Goal: Communication & Community: Answer question/provide support

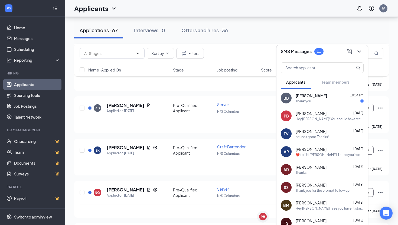
scroll to position [178, 0]
click at [308, 120] on div "Hey [PERSON_NAME]! You should have received an email from paylocity to start yo…" at bounding box center [330, 119] width 68 height 5
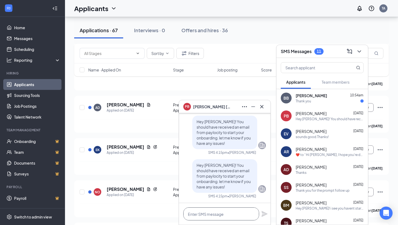
click at [214, 209] on textarea at bounding box center [221, 214] width 76 height 13
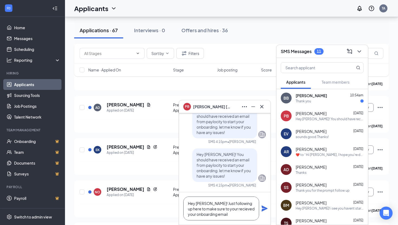
click at [229, 208] on textarea "Hey Paula! Just following up here to make sure to your recieved your onboarding…" at bounding box center [221, 209] width 76 height 24
click at [227, 219] on textarea "Hey [PERSON_NAME]! Just following up here to make sure to your received your on…" at bounding box center [221, 209] width 76 height 24
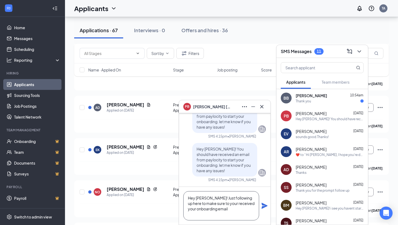
type textarea "Hey [PERSON_NAME]! Just following up here to make sure to your received your on…"
click at [268, 206] on icon "Plane" at bounding box center [264, 206] width 7 height 7
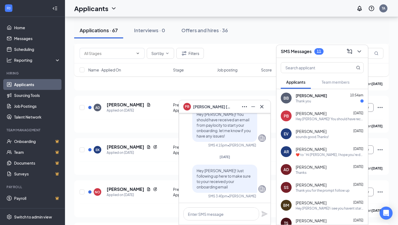
click at [322, 135] on div "sounds good.Thanks!" at bounding box center [312, 137] width 33 height 5
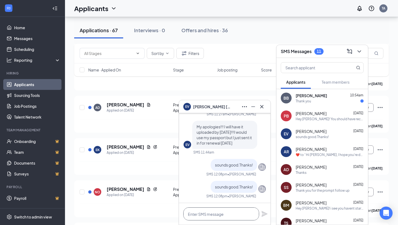
click at [204, 212] on textarea at bounding box center [221, 214] width 76 height 13
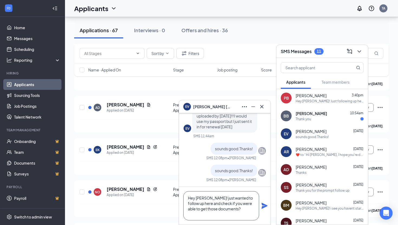
type textarea "Hey Elizabeth! just wanted to follow up here and check if you were able to get …"
click at [264, 205] on icon "Plane" at bounding box center [265, 206] width 6 height 6
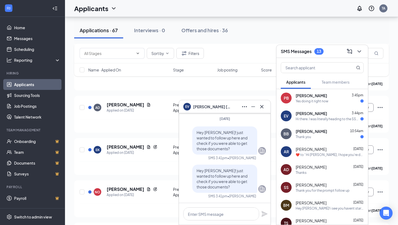
click at [295, 120] on div "EV ELIZABETH VOLK 3:44pm Hi there. I was literally heading to the SSN office an…" at bounding box center [323, 116] width 92 height 18
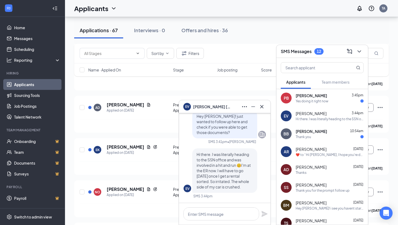
click at [310, 101] on div "Yes doing it right now" at bounding box center [312, 101] width 33 height 5
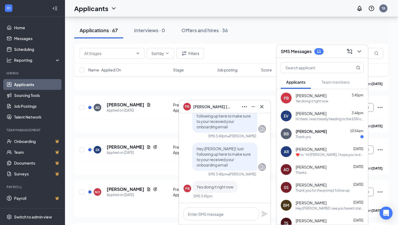
click at [303, 112] on span "[PERSON_NAME]" at bounding box center [311, 113] width 31 height 5
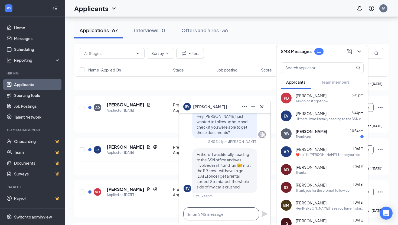
click at [229, 215] on textarea at bounding box center [221, 214] width 76 height 13
type textarea "I"
type textarea "O"
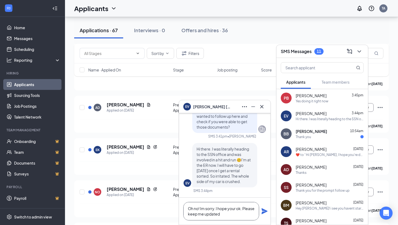
click at [199, 215] on textarea "Oh no! Im sorry. I hope your ok. Please keep me updated" at bounding box center [221, 211] width 76 height 18
click at [248, 216] on textarea "Oh no! Im sorry. I hope your ok. Please just keep me updated" at bounding box center [221, 211] width 76 height 18
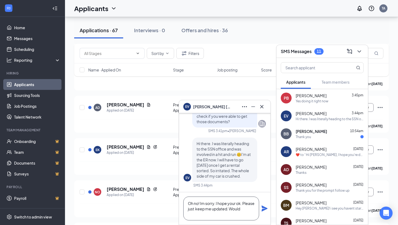
scroll to position [0, 0]
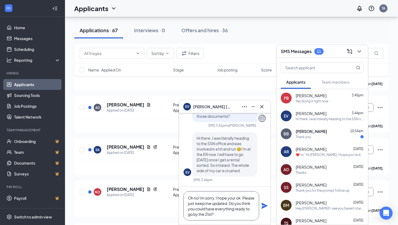
click at [228, 214] on textarea "Oh no! Im sorry. I hope your ok. Please just keep me updated. Do you think you …" at bounding box center [221, 205] width 76 height 29
click at [227, 216] on textarea "Oh no! Im sorry. I hope your ok. Please just keep me updated. Do you think you …" at bounding box center [221, 205] width 76 height 29
type textarea "Oh no! Im sorry. I hope your ok. Please just keep me updated. Do you think you …"
click at [264, 207] on icon "Plane" at bounding box center [265, 206] width 6 height 6
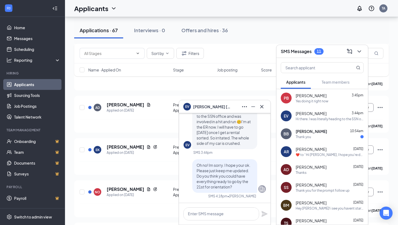
scroll to position [0, 0]
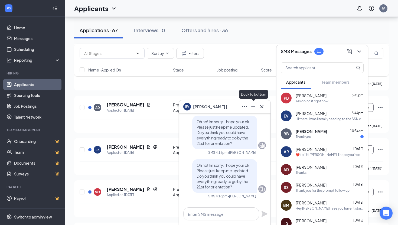
click at [252, 110] on button at bounding box center [253, 106] width 9 height 9
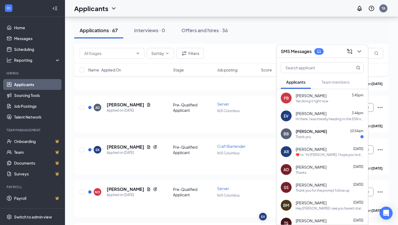
click at [333, 52] on div "SMS Messages 11" at bounding box center [322, 51] width 83 height 8
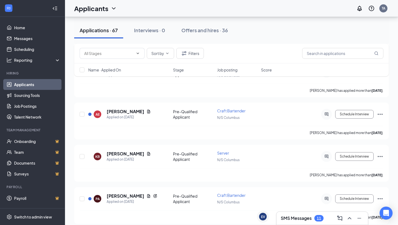
scroll to position [483, 0]
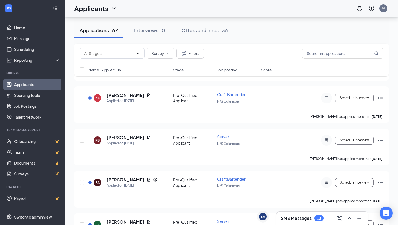
click at [306, 217] on h3 "SMS Messages" at bounding box center [296, 218] width 31 height 6
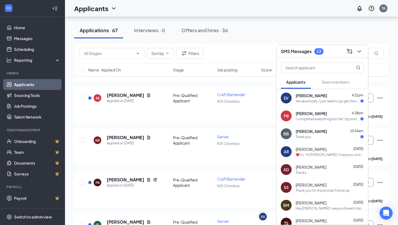
click at [333, 106] on div "EV ELIZABETH VOLK 4:21pm Yes absolutely. I just need to go get the temporary SS…" at bounding box center [323, 98] width 92 height 18
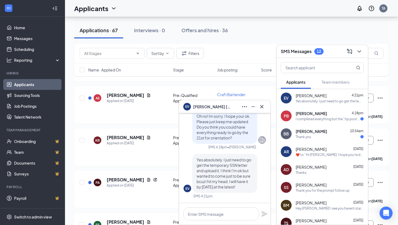
click at [339, 122] on div "PB Paula Badell 4:18pm I completed everything but the "tip pool and tip credit"…" at bounding box center [323, 116] width 92 height 18
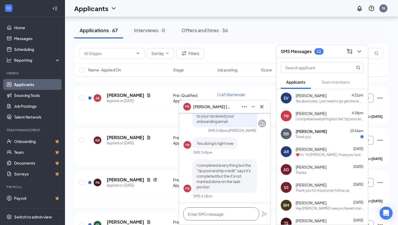
click at [220, 212] on textarea at bounding box center [221, 214] width 76 height 13
click at [160, 77] on div "Sort by Filters Name · Applied On Stage Job posting Score" at bounding box center [231, 63] width 315 height 38
click at [253, 104] on icon "Minimize" at bounding box center [253, 106] width 7 height 7
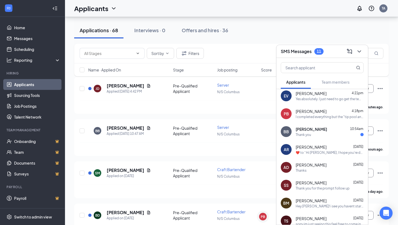
scroll to position [1, 0]
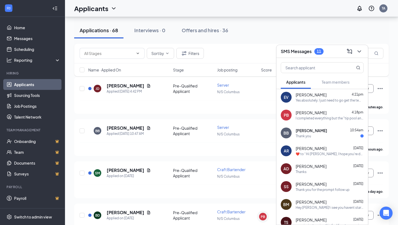
click at [316, 116] on div "I completed everything but the "tip pool and tip credit" says it's completed bu…" at bounding box center [330, 118] width 68 height 5
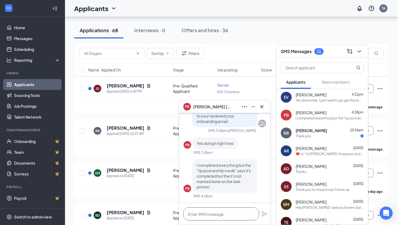
click at [210, 216] on textarea at bounding box center [221, 214] width 76 height 13
type textarea "y"
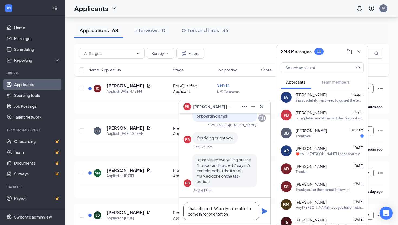
click at [215, 206] on textarea "Thats all good. Would you be able to come in for orientation" at bounding box center [221, 211] width 76 height 18
click at [242, 219] on textarea "Thats all good! Would you be able to come in for orientation" at bounding box center [221, 211] width 76 height 18
type textarea "Thats all good! Would you be able to come in for orientation this friday?"
click at [264, 213] on icon "Plane" at bounding box center [264, 211] width 7 height 7
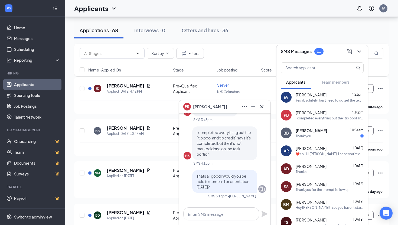
scroll to position [0, 0]
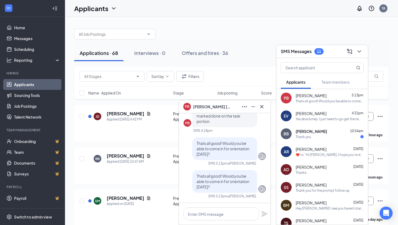
click at [336, 50] on div "SMS Messages 11" at bounding box center [322, 51] width 83 height 8
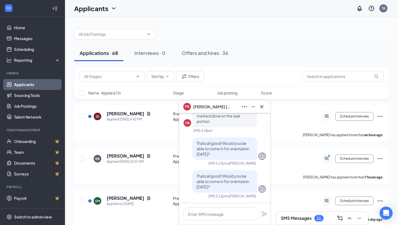
click at [227, 108] on div "PB Paula Badell" at bounding box center [224, 106] width 83 height 9
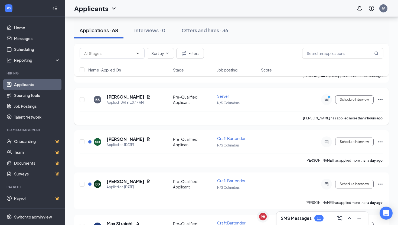
scroll to position [70, 0]
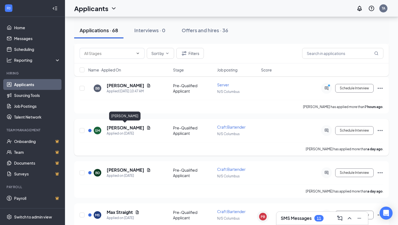
click at [130, 126] on h5 "[PERSON_NAME]" at bounding box center [126, 128] width 38 height 6
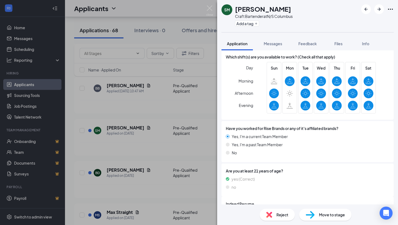
scroll to position [245, 0]
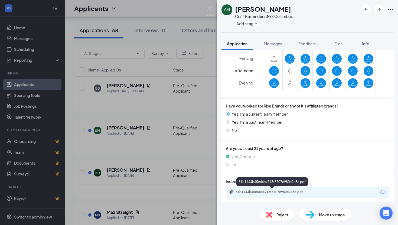
click at [265, 192] on div "51b1144b45e44c4713f8707c980c2e8c.pdf" at bounding box center [274, 192] width 76 height 4
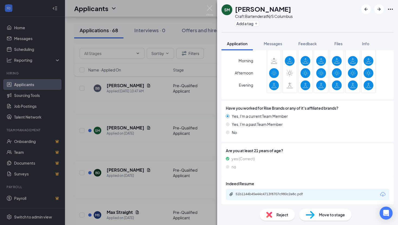
click at [180, 16] on div "SM SARAH MOLINA Craft Bartender at N/S Columbus Add a tag Application Messages …" at bounding box center [199, 112] width 398 height 225
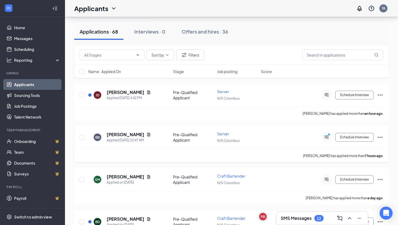
scroll to position [21, 0]
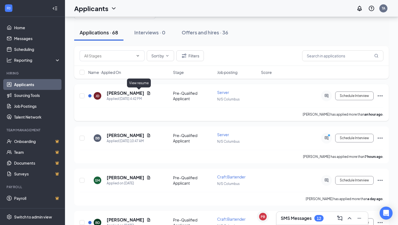
click at [147, 93] on icon "Document" at bounding box center [148, 93] width 3 height 4
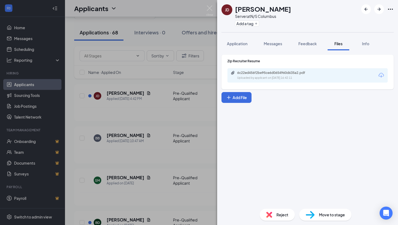
click at [295, 79] on div "Uploaded by applicant on Oct 15, 2025 at 16:42:11" at bounding box center [277, 78] width 81 height 4
click at [209, 8] on img at bounding box center [209, 10] width 7 height 11
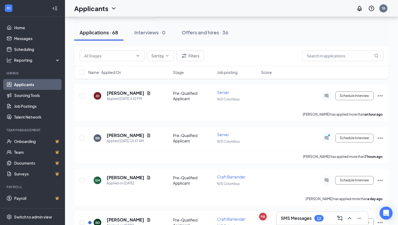
click at [295, 219] on h3 "SMS Messages" at bounding box center [296, 218] width 31 height 6
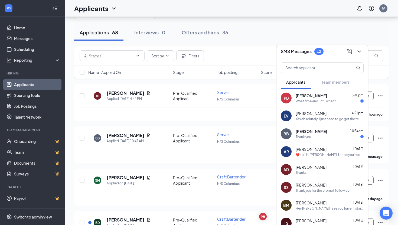
click at [330, 101] on div "What time and until when?" at bounding box center [316, 101] width 40 height 5
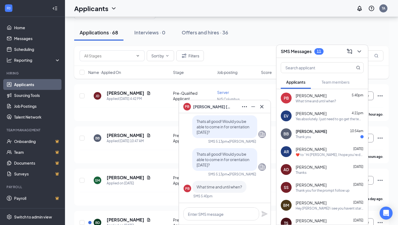
click at [206, 221] on div at bounding box center [225, 214] width 92 height 22
click at [206, 218] on textarea at bounding box center [221, 214] width 76 height 13
type textarea "i"
click at [237, 212] on textarea at bounding box center [221, 214] width 76 height 13
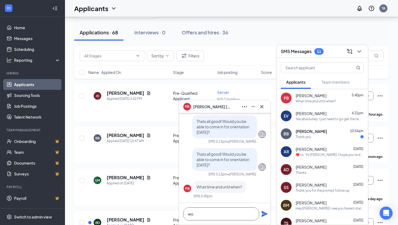
type textarea "w"
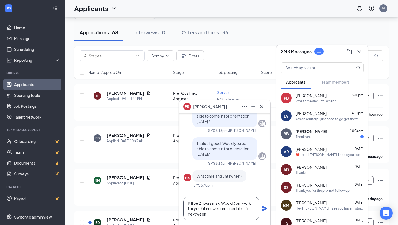
scroll to position [1, 0]
type textarea "It'll be 2 hours max. Would 3pm work for you? if not we can schedule it for nex…"
click at [262, 208] on icon "Plane" at bounding box center [265, 209] width 6 height 6
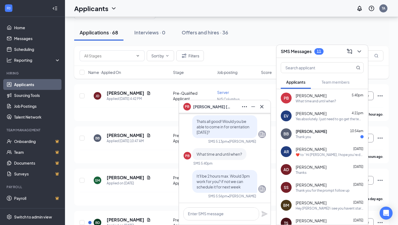
scroll to position [0, 0]
